Goal: Task Accomplishment & Management: Use online tool/utility

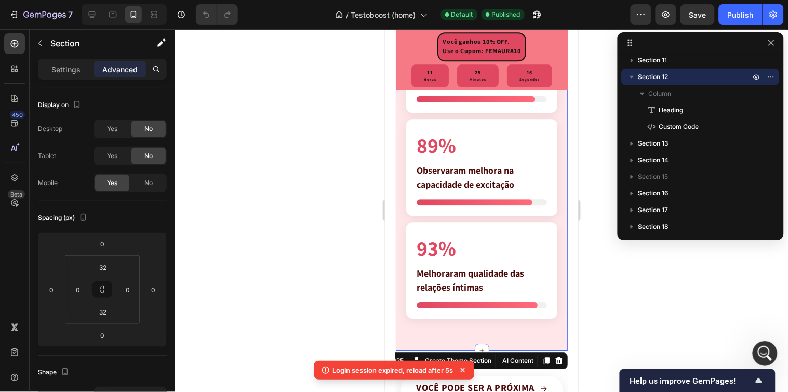
scroll to position [2696, 0]
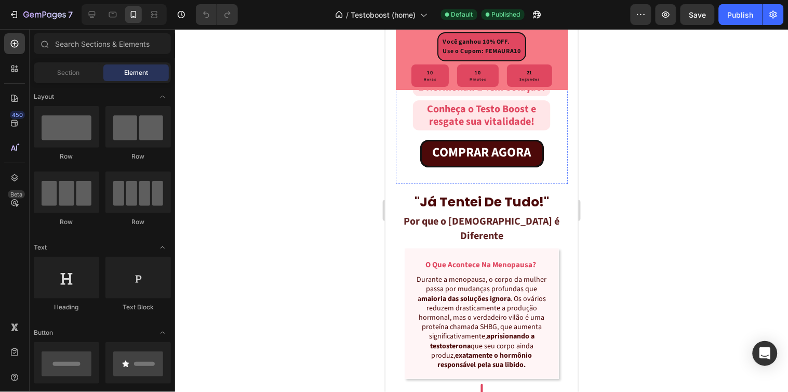
scroll to position [981, 0]
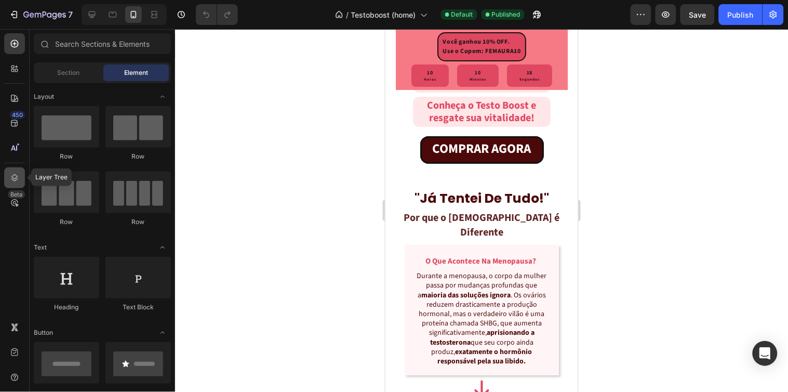
click at [9, 180] on icon at bounding box center [14, 178] width 10 height 10
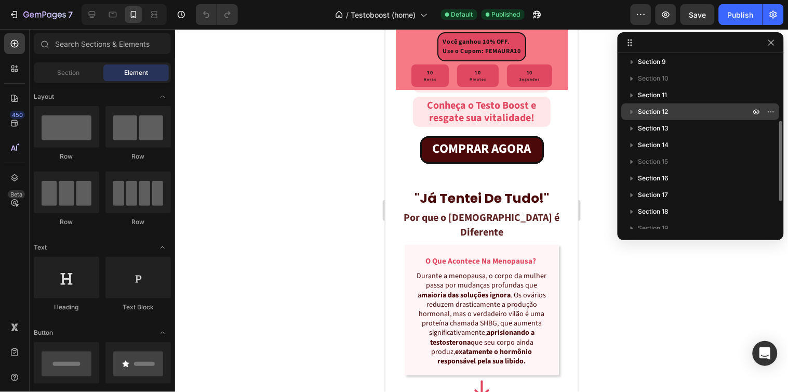
scroll to position [79, 0]
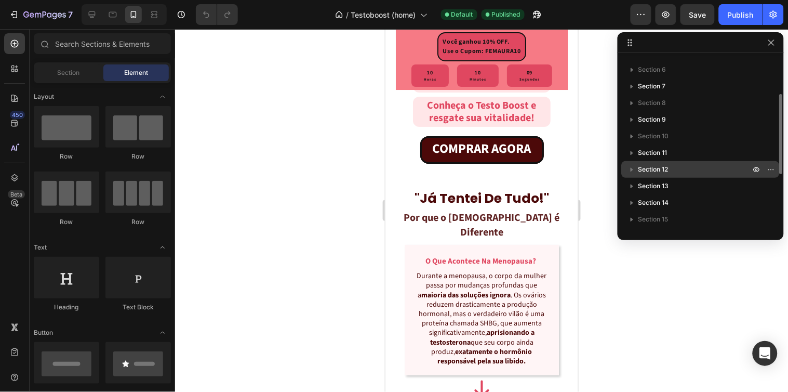
click at [669, 165] on p "Section 12" at bounding box center [696, 169] width 114 height 10
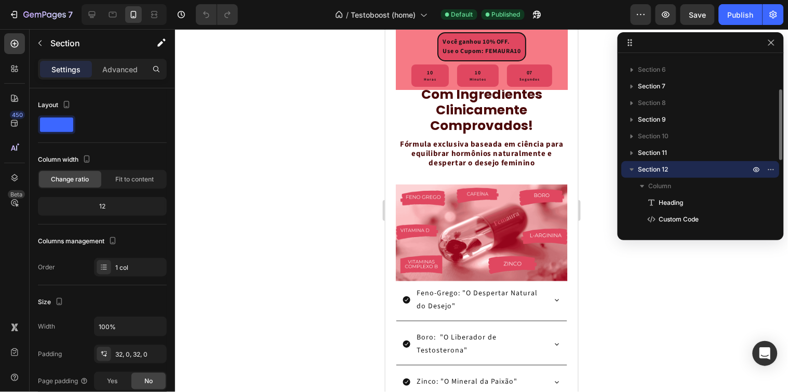
scroll to position [2531, 0]
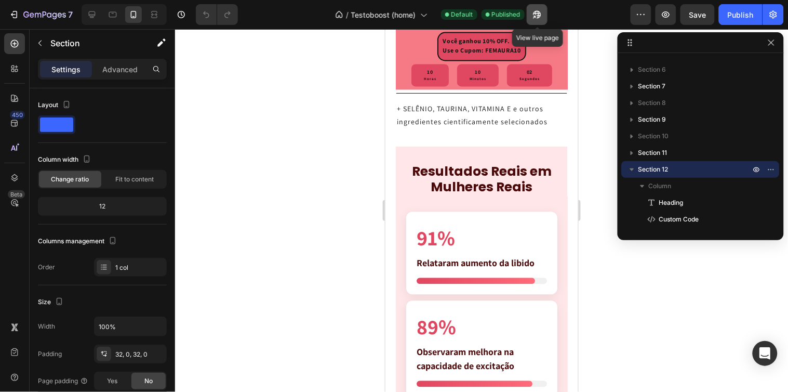
click at [531, 15] on button "button" at bounding box center [537, 14] width 21 height 21
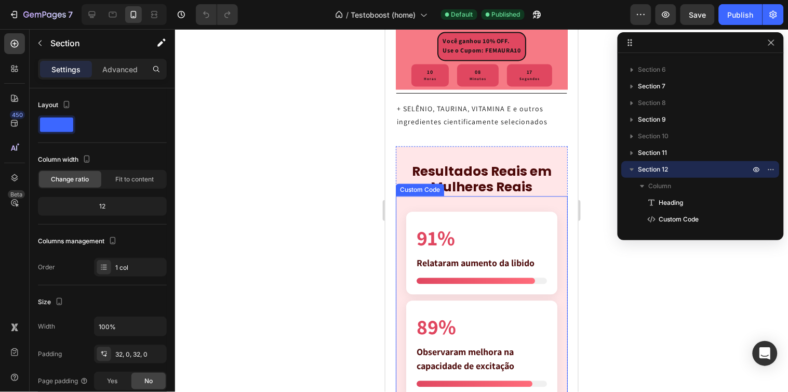
scroll to position [2588, 0]
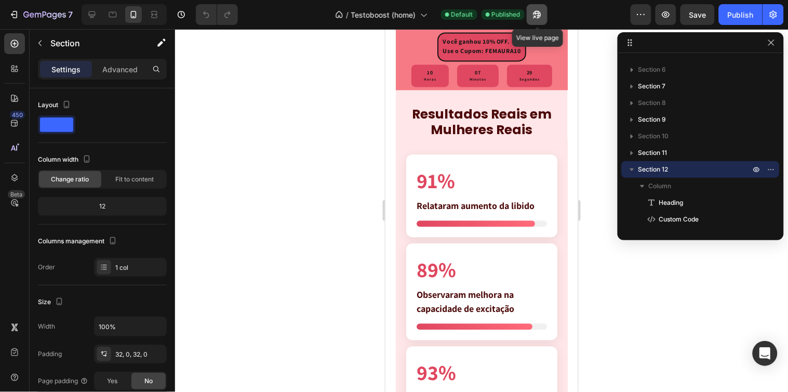
click at [534, 17] on icon "button" at bounding box center [537, 14] width 10 height 10
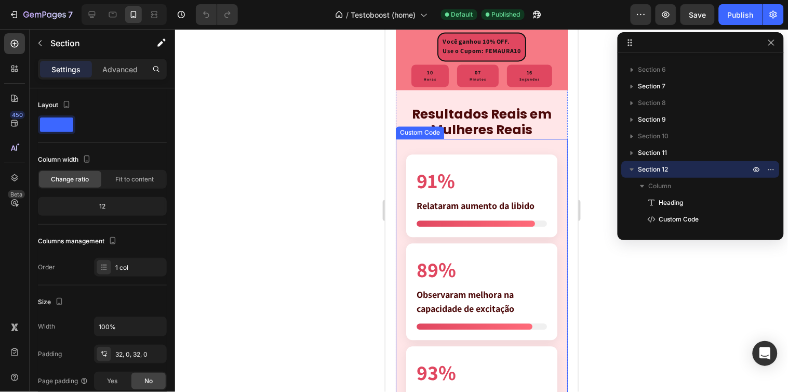
click at [557, 266] on section "91% Relataram aumento da libido 89% Observaram melhora na capacidade de excitaç…" at bounding box center [481, 298] width 172 height 320
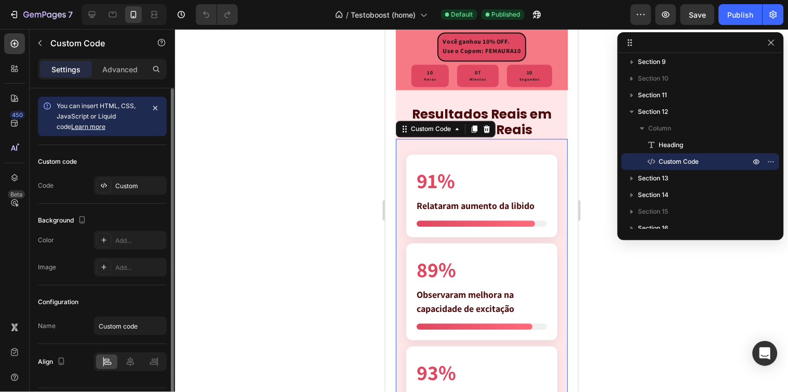
scroll to position [29, 0]
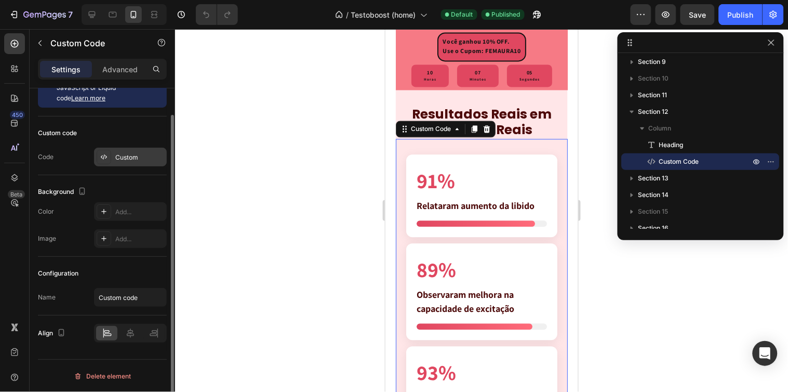
click at [117, 162] on div "Custom" at bounding box center [139, 157] width 49 height 9
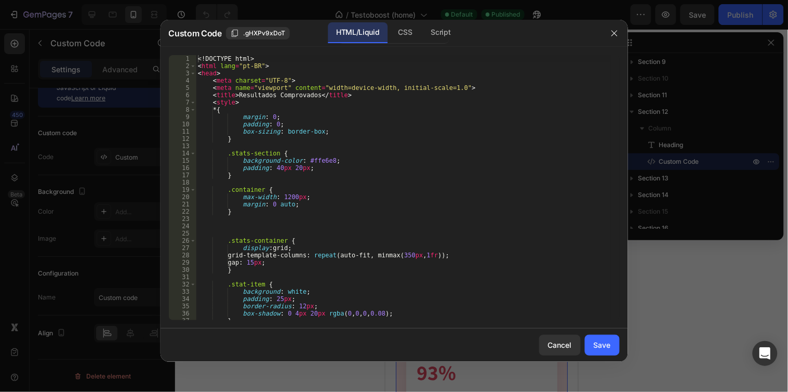
click at [90, 162] on div at bounding box center [394, 196] width 788 height 392
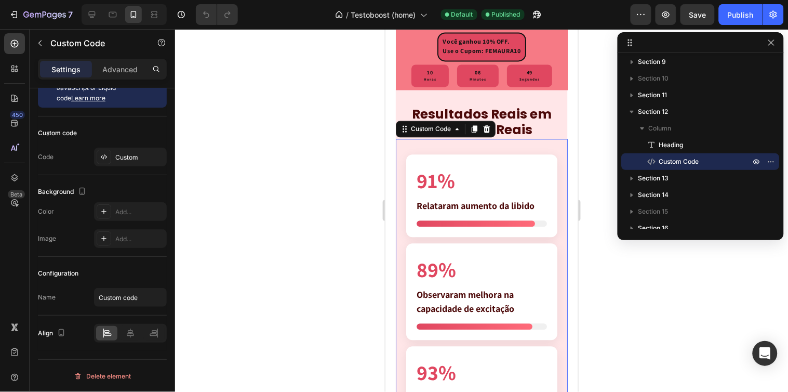
scroll to position [2646, 0]
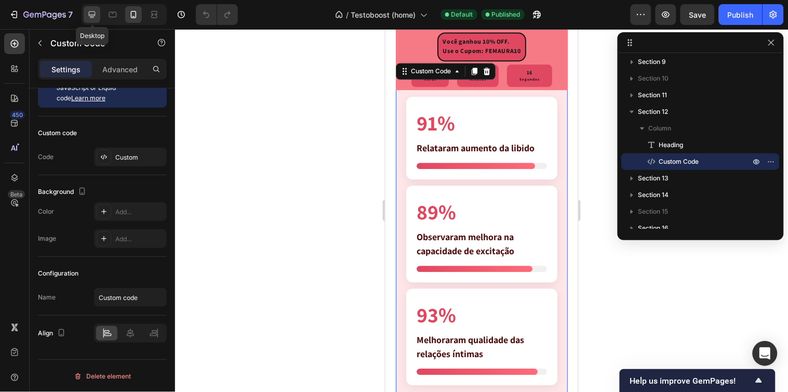
click at [92, 13] on icon at bounding box center [92, 14] width 10 height 10
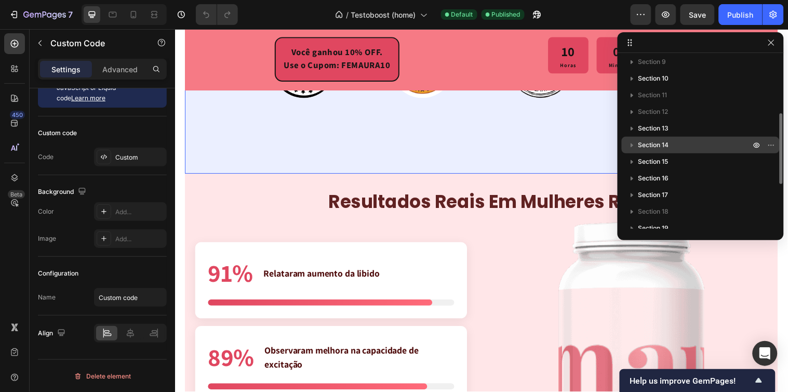
scroll to position [2492, 0]
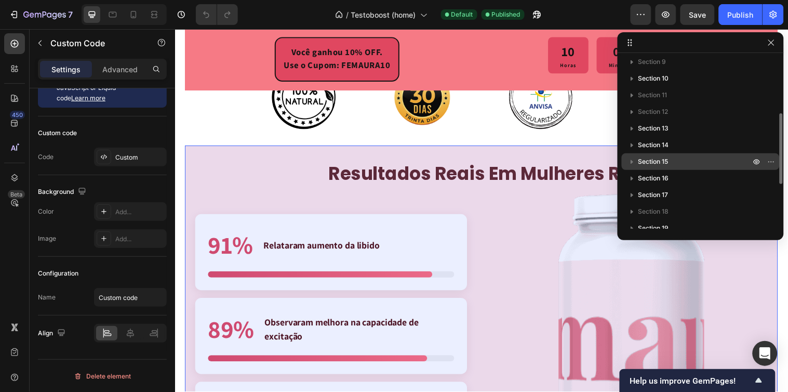
click at [659, 164] on span "Section 15" at bounding box center [654, 161] width 30 height 10
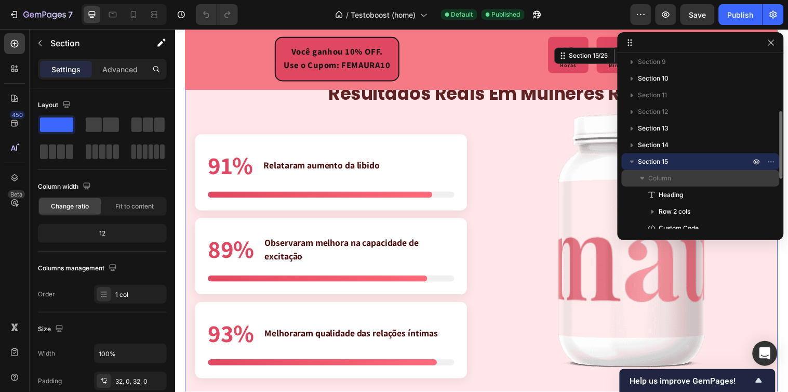
scroll to position [194, 0]
